Goal: Transaction & Acquisition: Purchase product/service

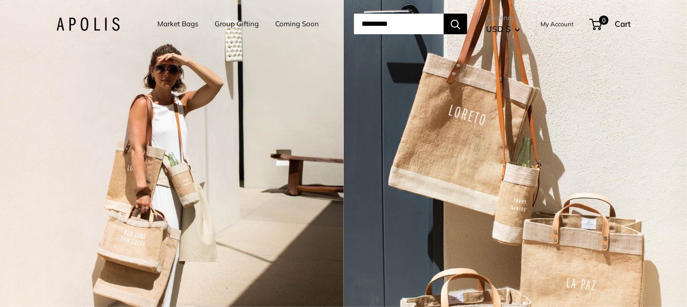
click at [179, 20] on link "Market Bags" at bounding box center [177, 23] width 41 height 13
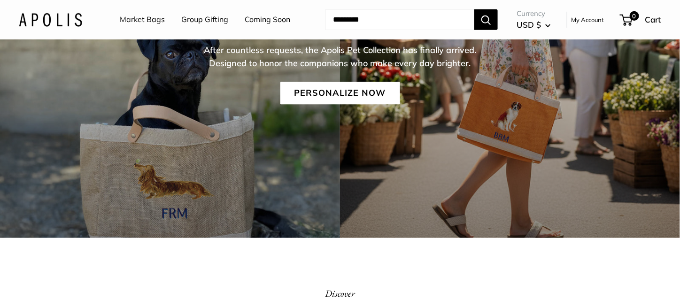
scroll to position [155, 0]
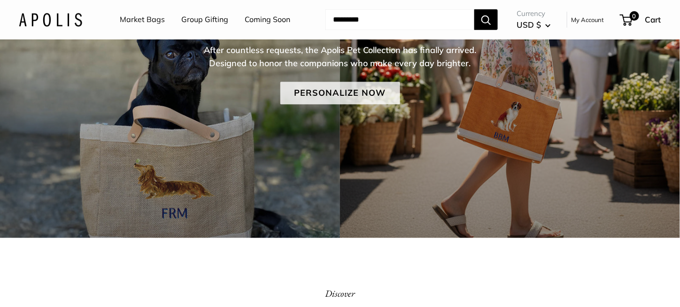
click at [359, 93] on link "Personalize Now" at bounding box center [340, 93] width 120 height 23
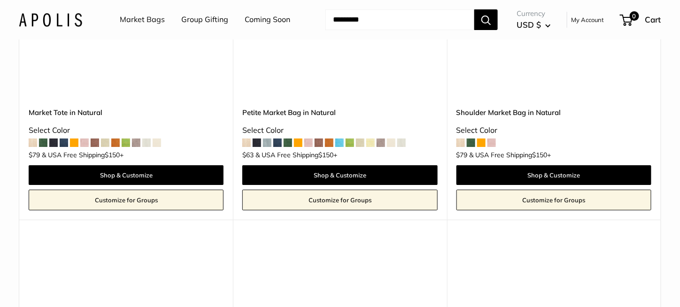
scroll to position [2226, 0]
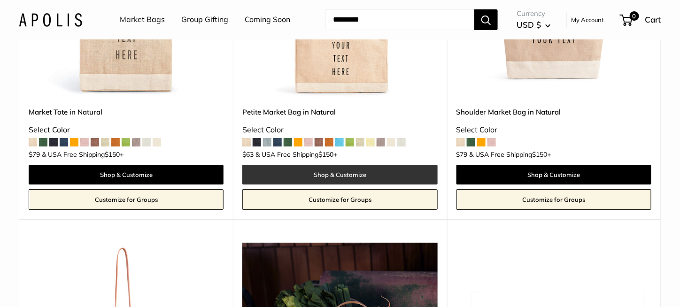
click at [353, 165] on link "Shop & Customize" at bounding box center [339, 175] width 195 height 20
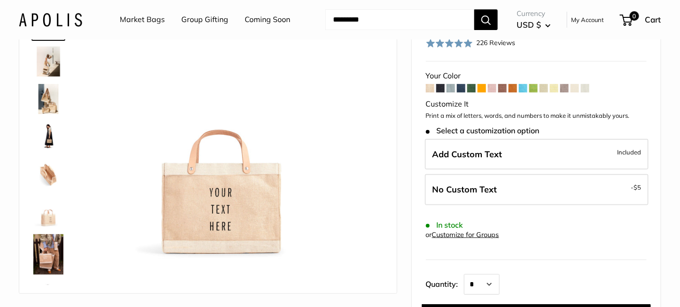
scroll to position [70, 0]
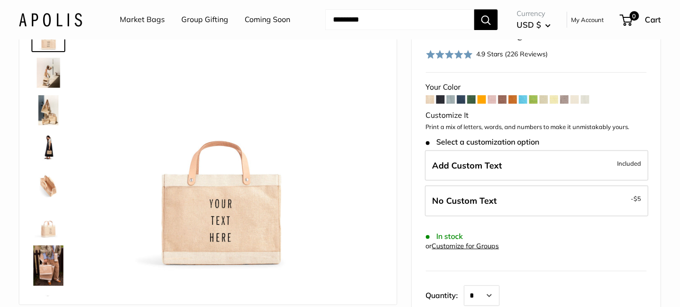
click at [470, 99] on span at bounding box center [471, 99] width 8 height 8
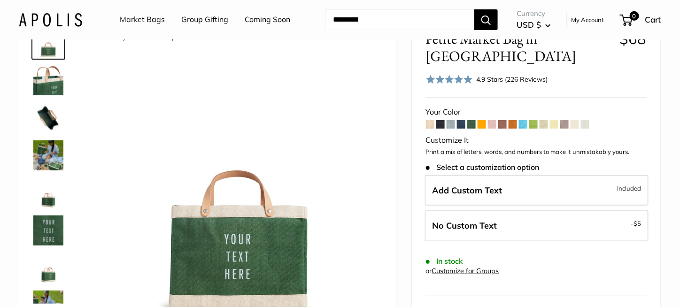
scroll to position [63, 0]
click at [490, 120] on span at bounding box center [492, 124] width 8 height 8
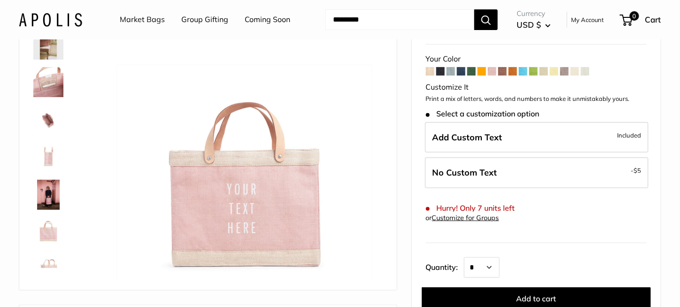
scroll to position [99, 0]
click at [568, 73] on span at bounding box center [564, 71] width 8 height 8
